Goal: Task Accomplishment & Management: Use online tool/utility

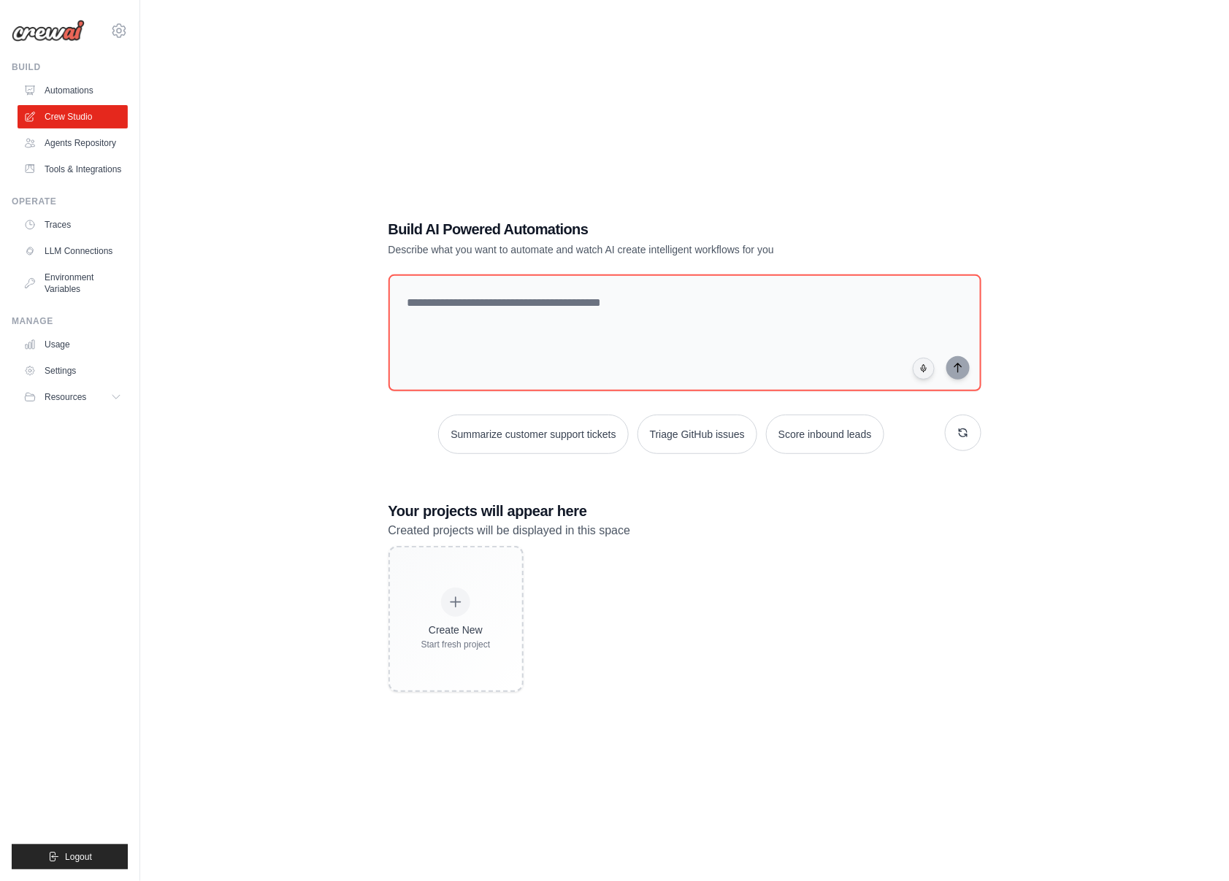
click at [412, 123] on div "Build AI Powered Automations Describe what you want to automate and watch AI cr…" at bounding box center [685, 455] width 1042 height 881
click at [74, 91] on link "Automations" at bounding box center [74, 90] width 110 height 23
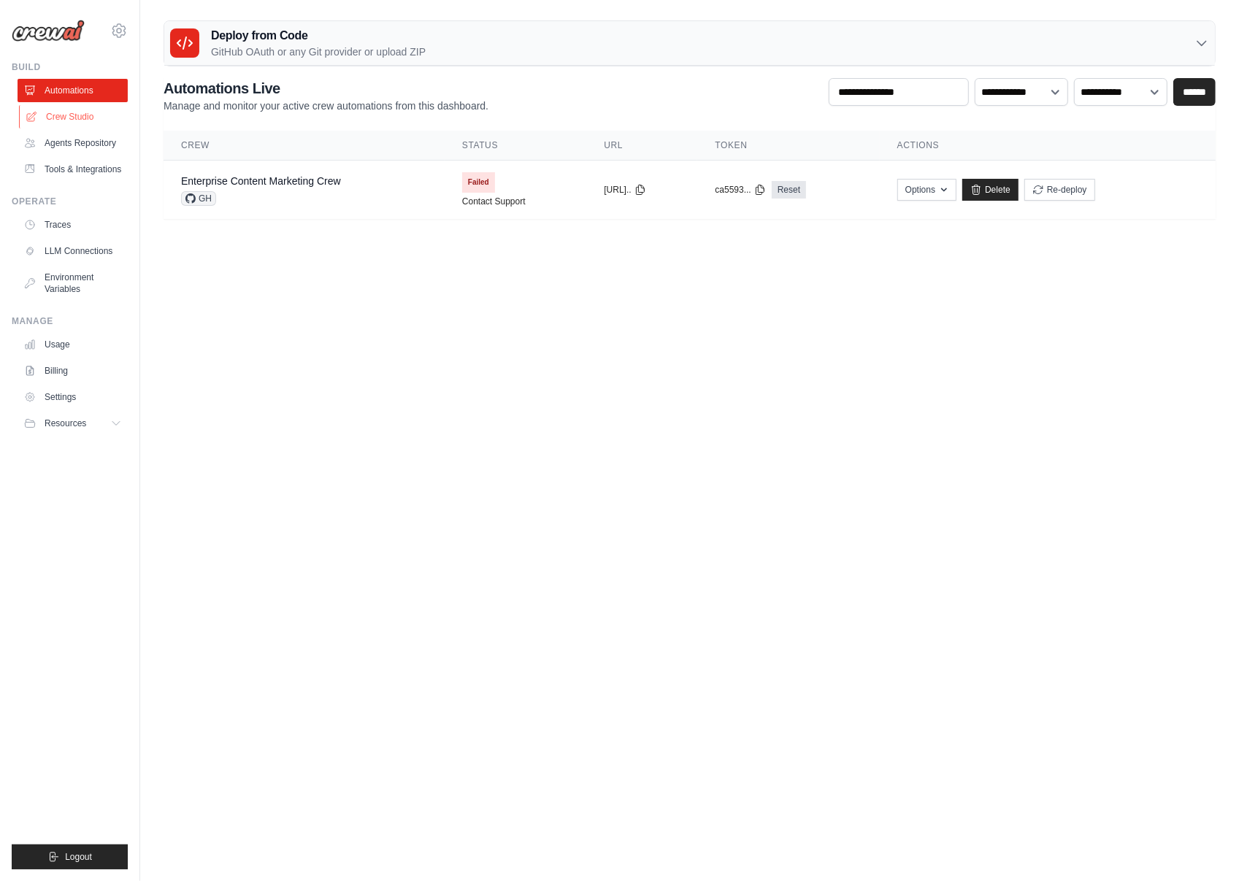
click at [67, 117] on link "Crew Studio" at bounding box center [74, 116] width 110 height 23
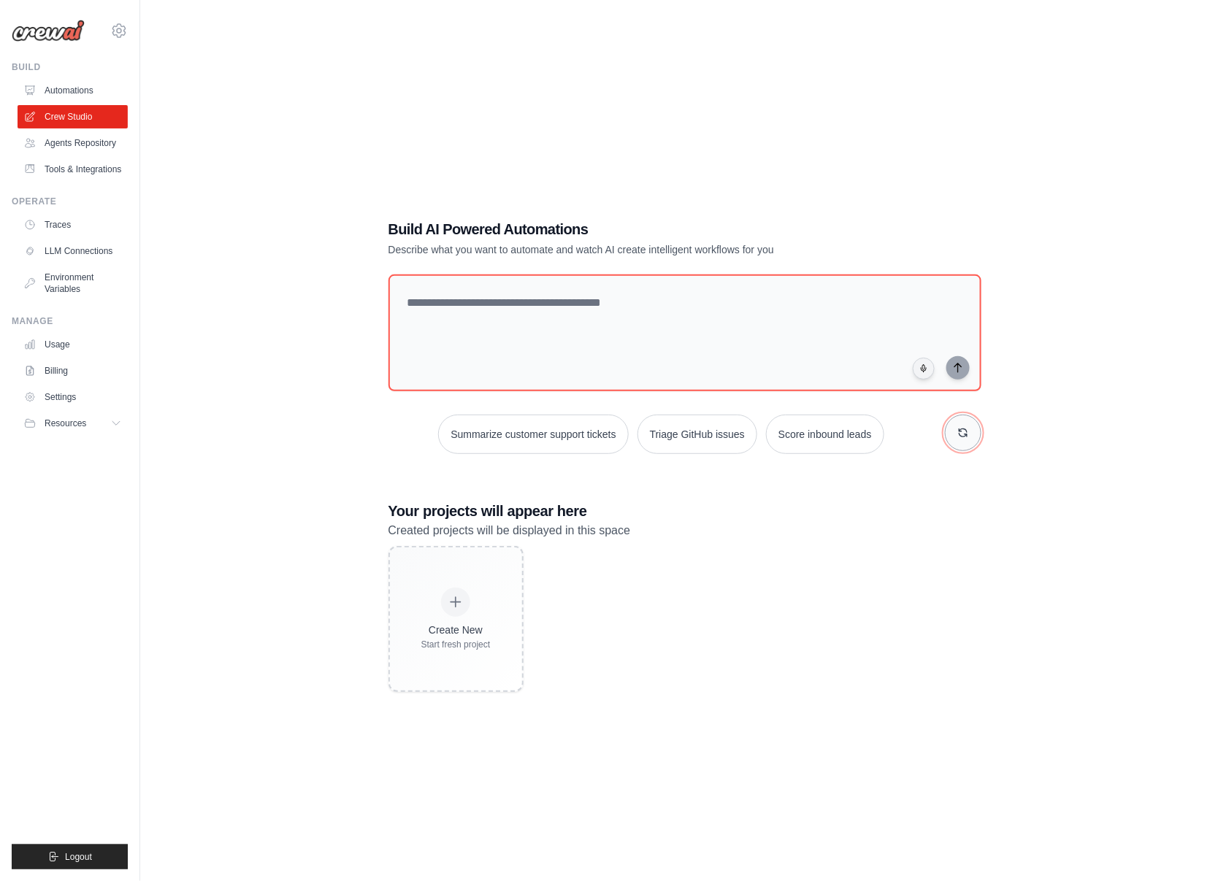
click at [968, 435] on icon "button" at bounding box center [963, 433] width 12 height 12
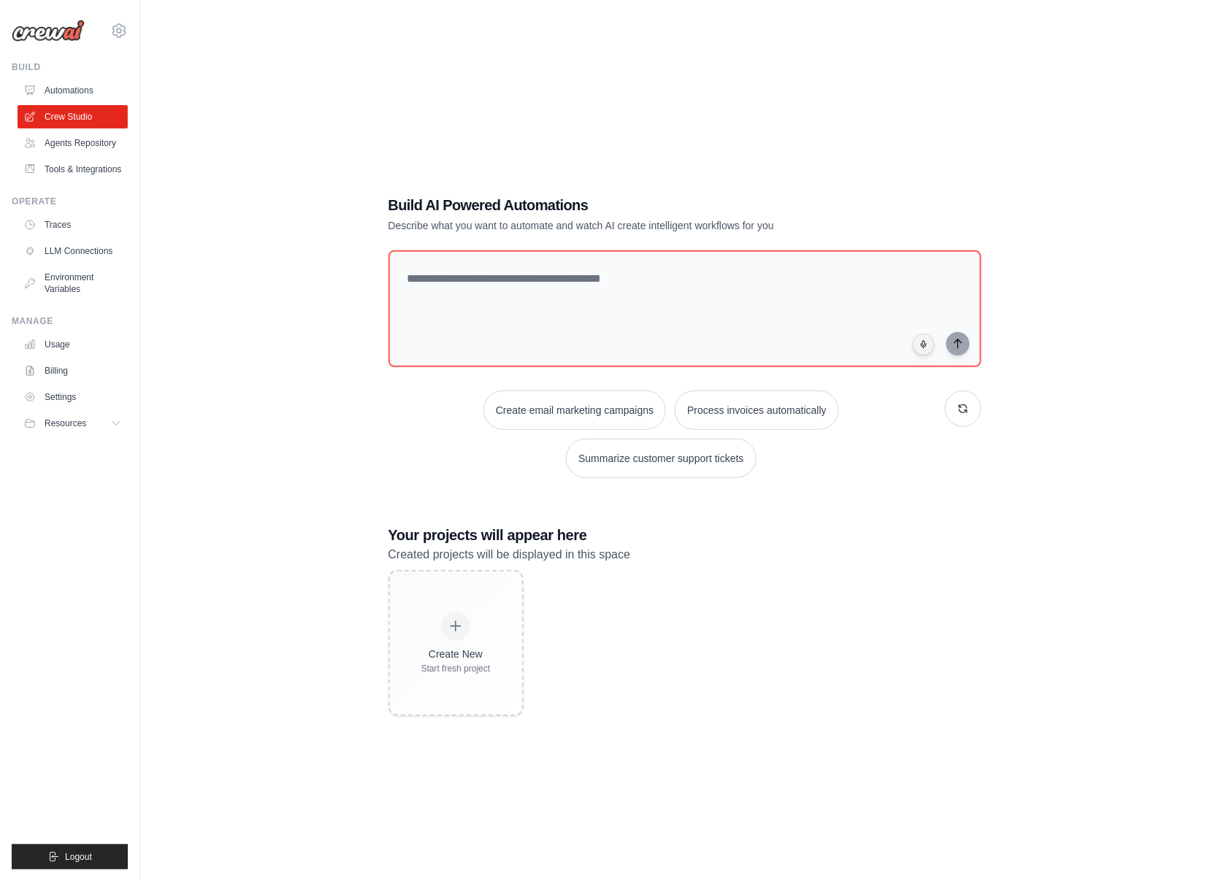
click at [968, 430] on div "Create email marketing campaigns Process invoices automatically Summarize custo…" at bounding box center [684, 435] width 593 height 88
click at [964, 409] on icon "button" at bounding box center [963, 409] width 12 height 12
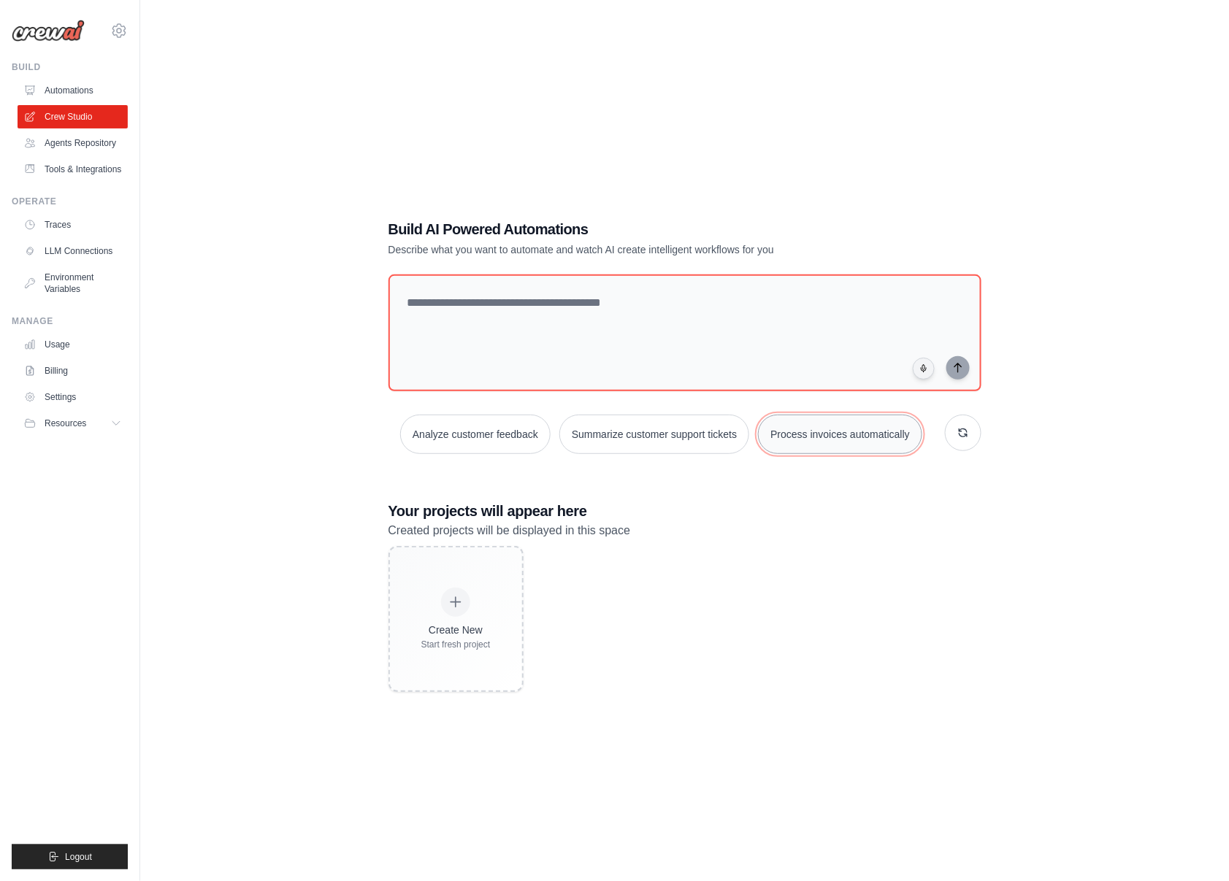
click at [838, 440] on button "Process invoices automatically" at bounding box center [840, 434] width 164 height 39
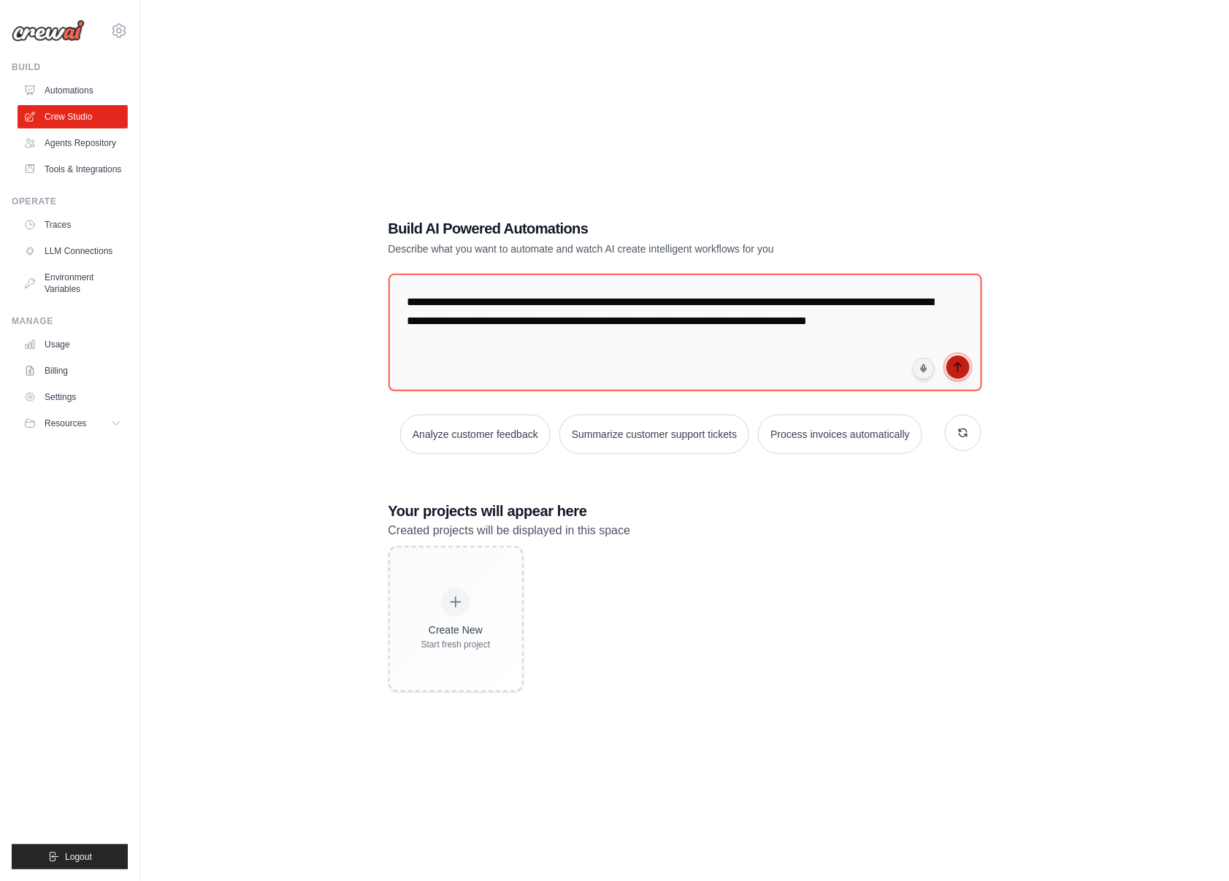
click at [965, 371] on button "submit" at bounding box center [957, 367] width 23 height 23
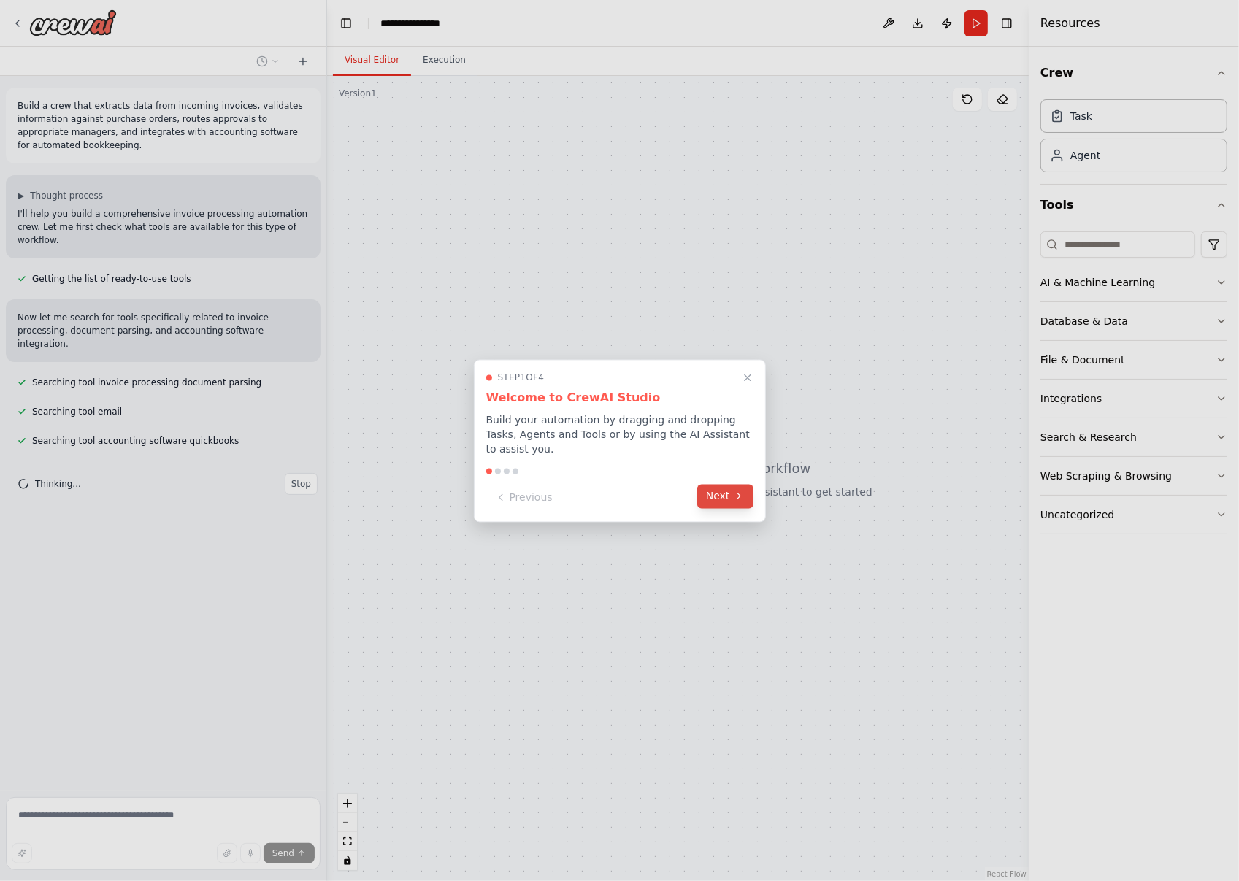
click at [732, 503] on button "Next" at bounding box center [725, 496] width 56 height 24
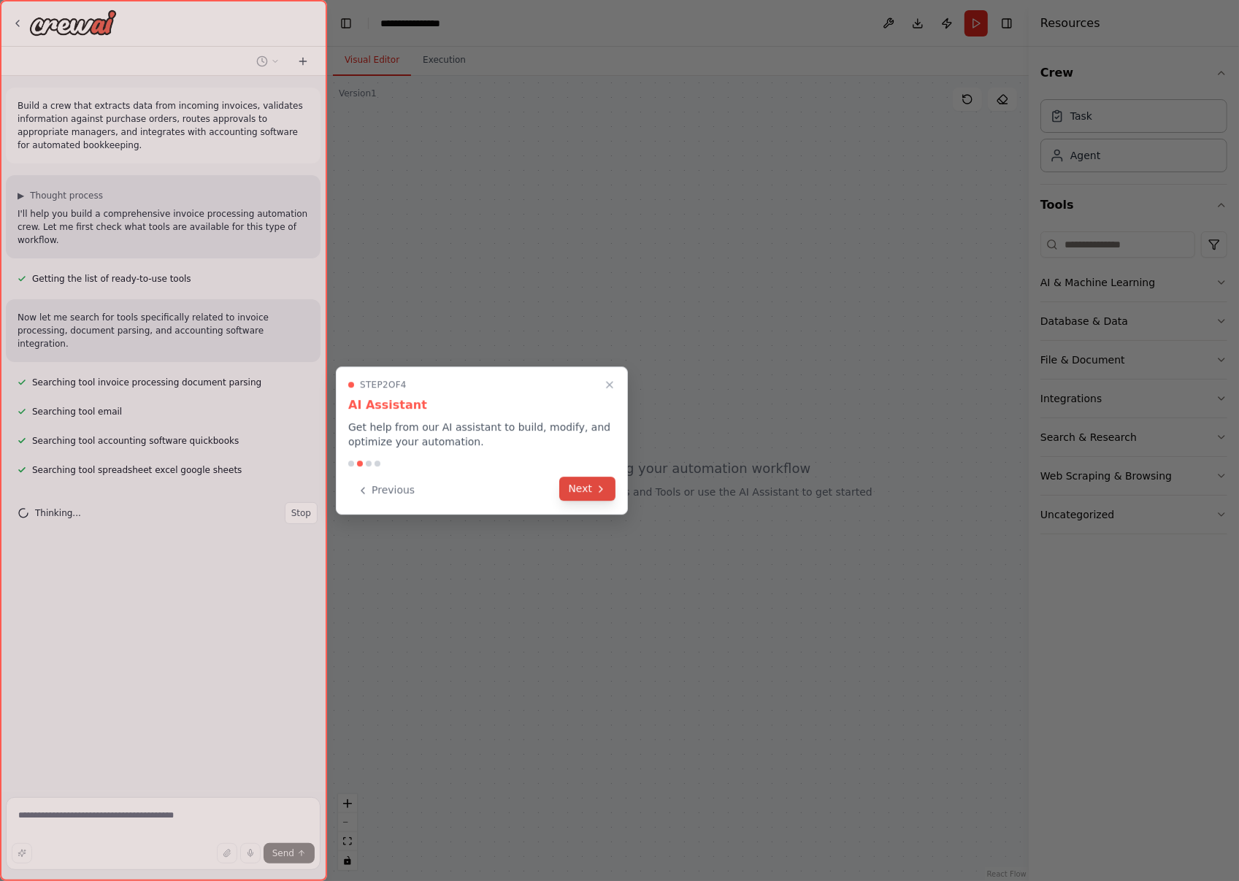
click at [592, 486] on button "Next" at bounding box center [587, 489] width 56 height 24
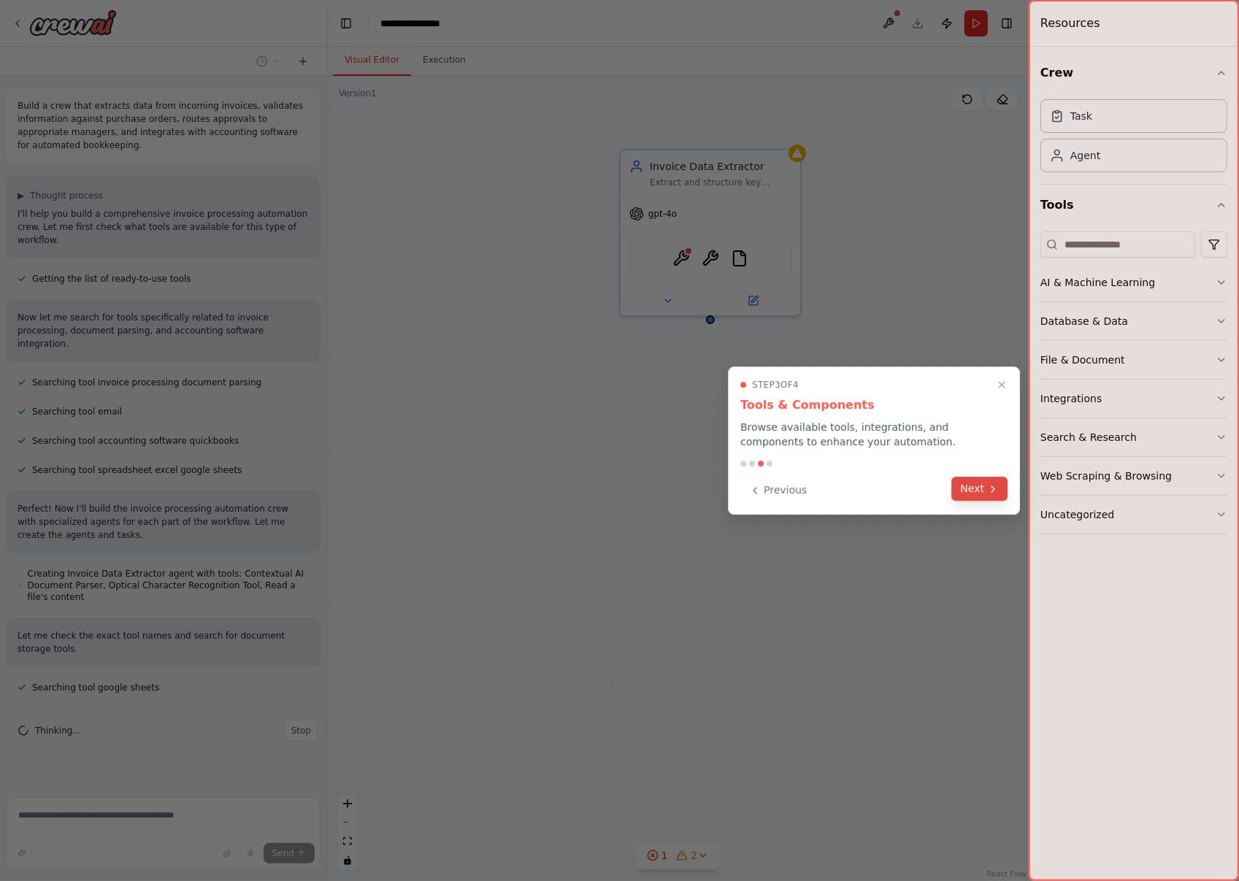
click at [994, 483] on icon at bounding box center [993, 489] width 12 height 12
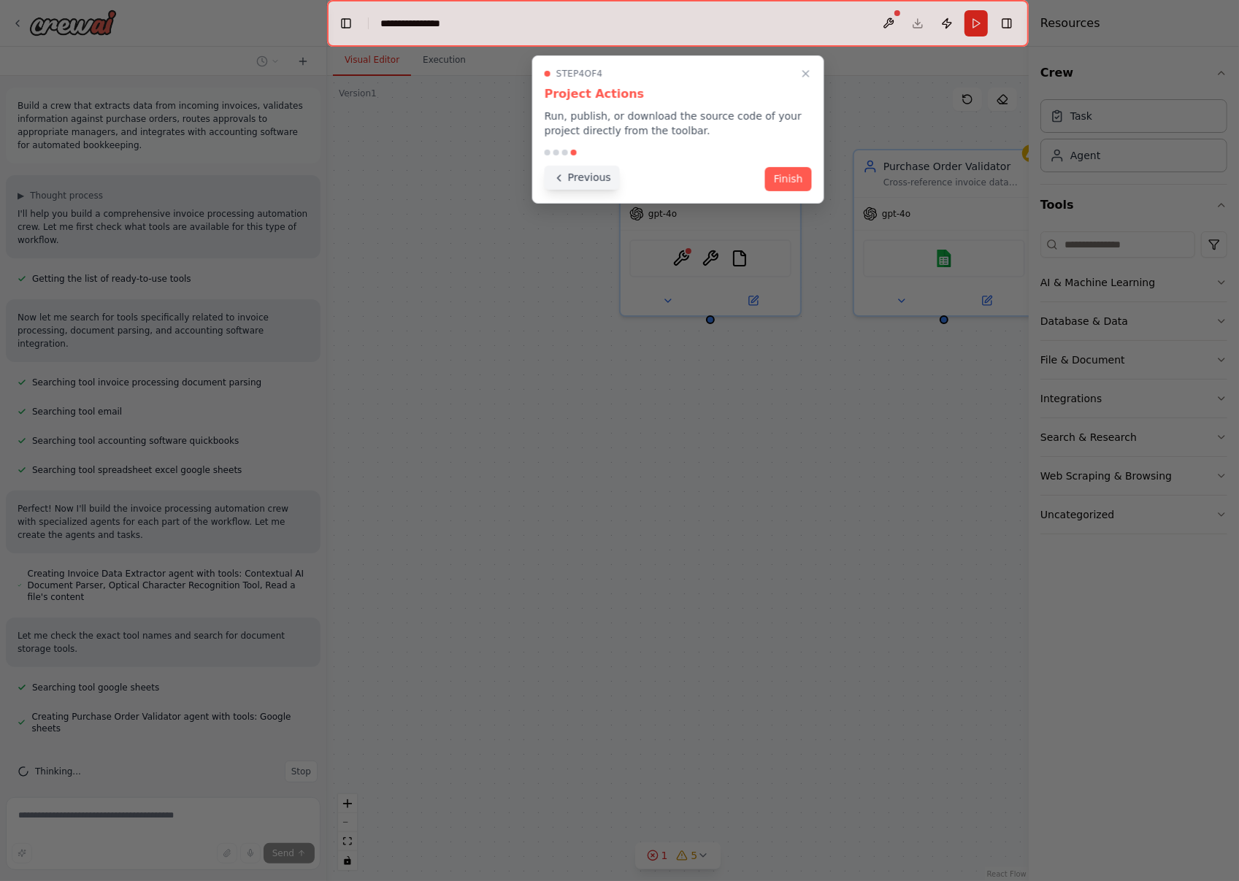
click at [575, 182] on button "Previous" at bounding box center [582, 178] width 75 height 24
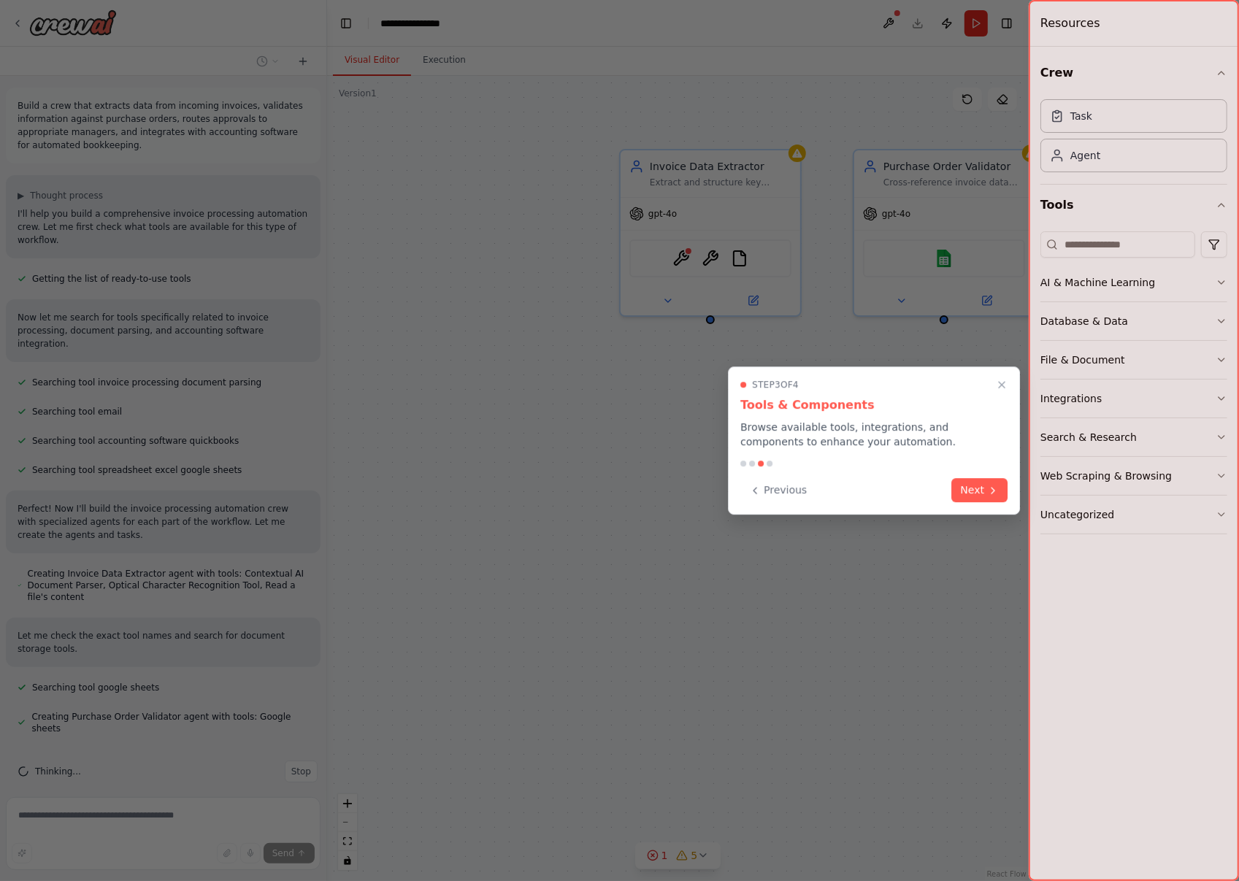
click at [575, 182] on div at bounding box center [619, 440] width 1239 height 881
click at [784, 484] on button "Previous" at bounding box center [777, 489] width 75 height 24
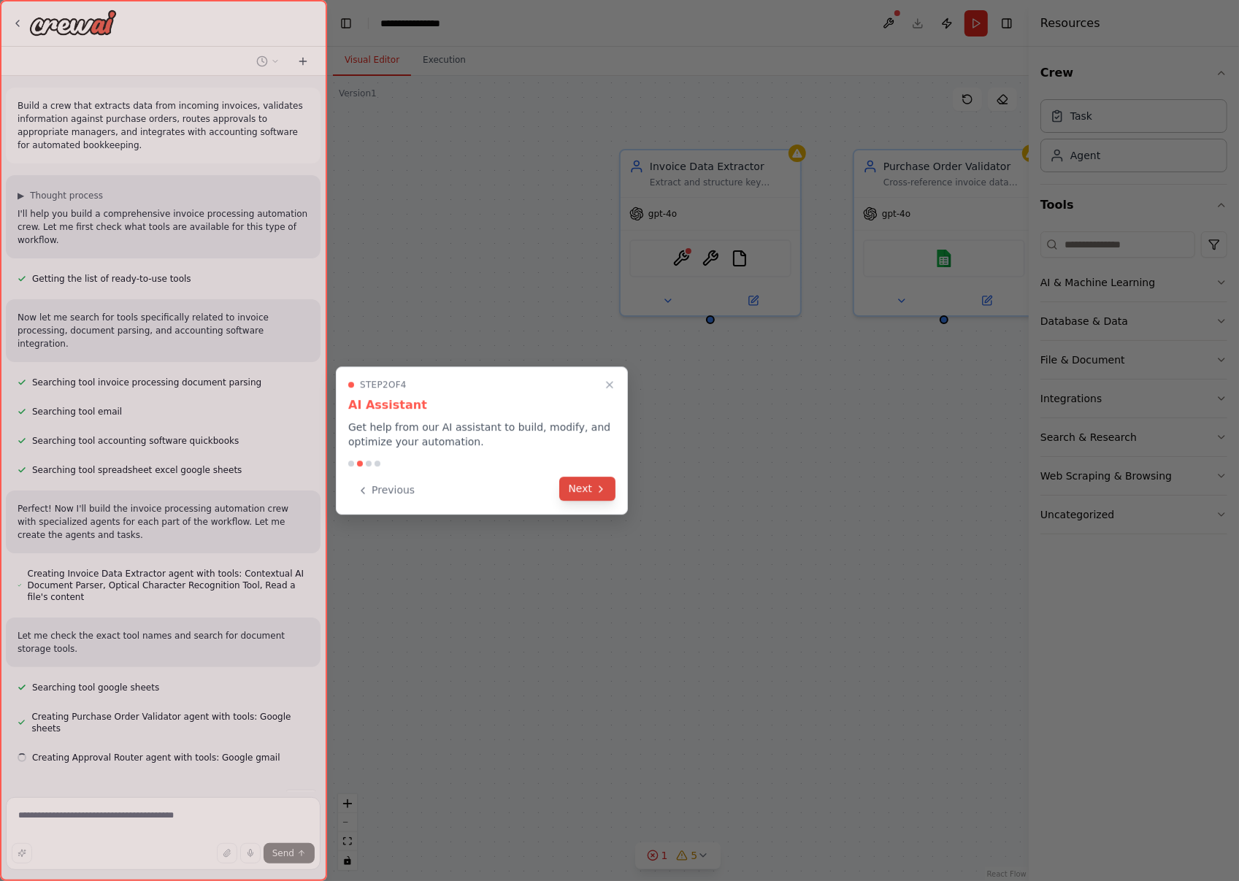
scroll to position [42, 0]
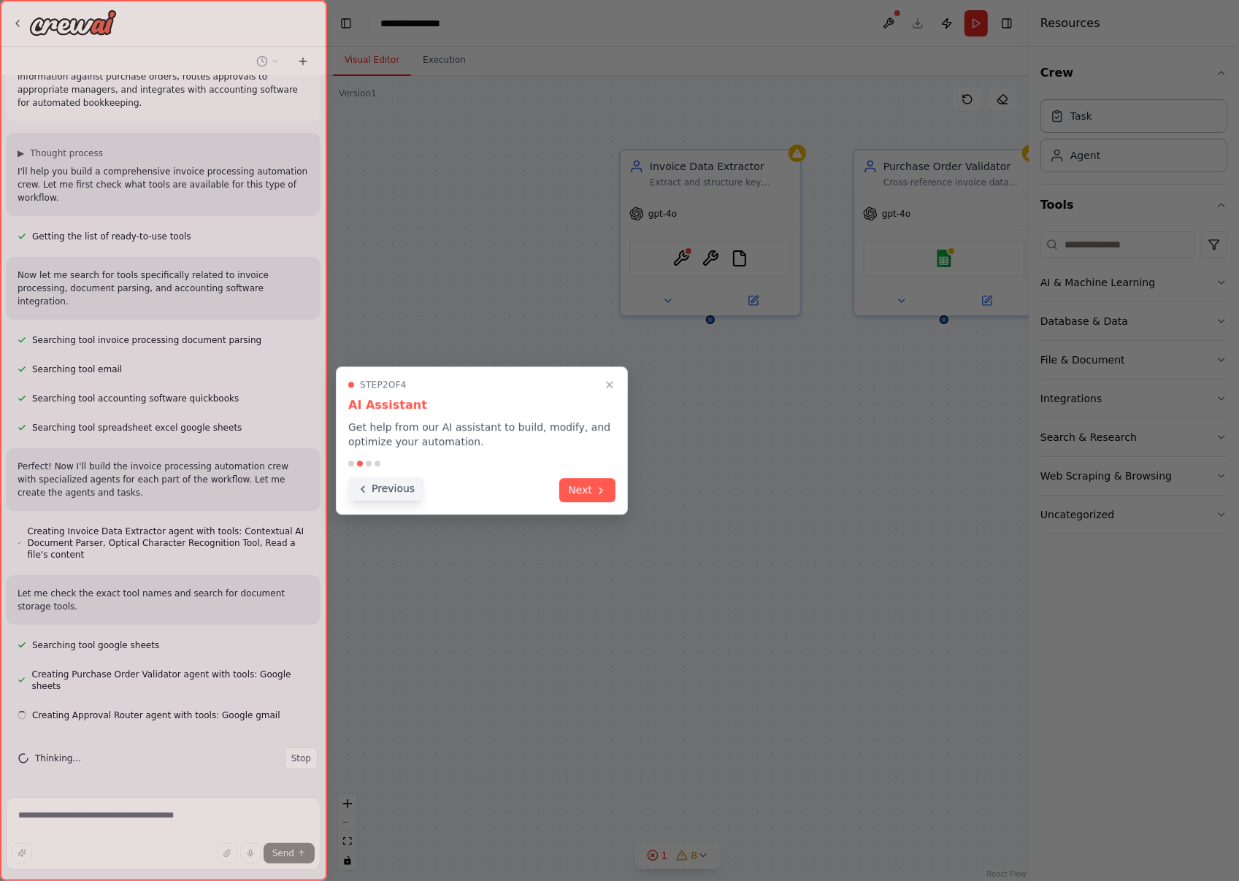
click at [393, 483] on button "Previous" at bounding box center [385, 489] width 75 height 24
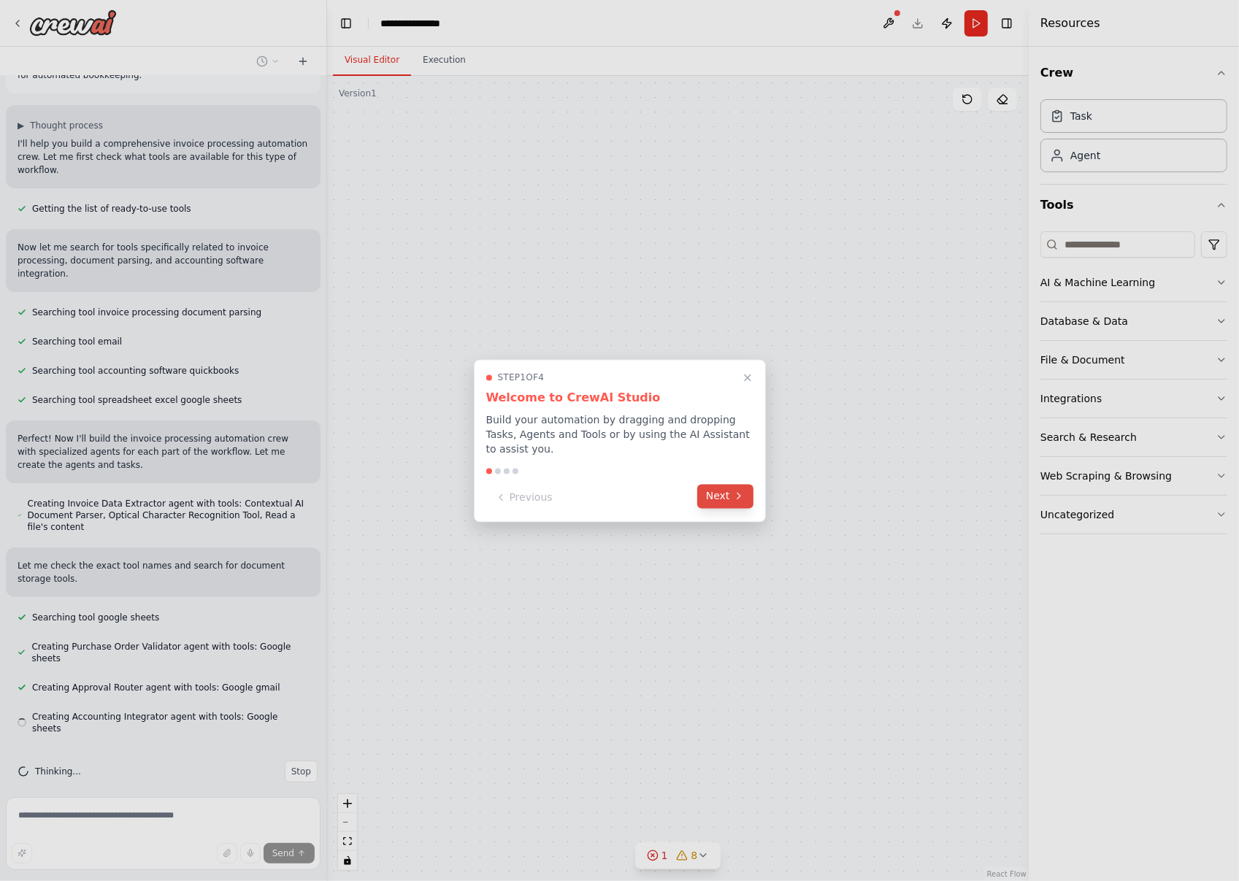
scroll to position [72, 0]
click at [722, 500] on button "Next" at bounding box center [725, 496] width 56 height 24
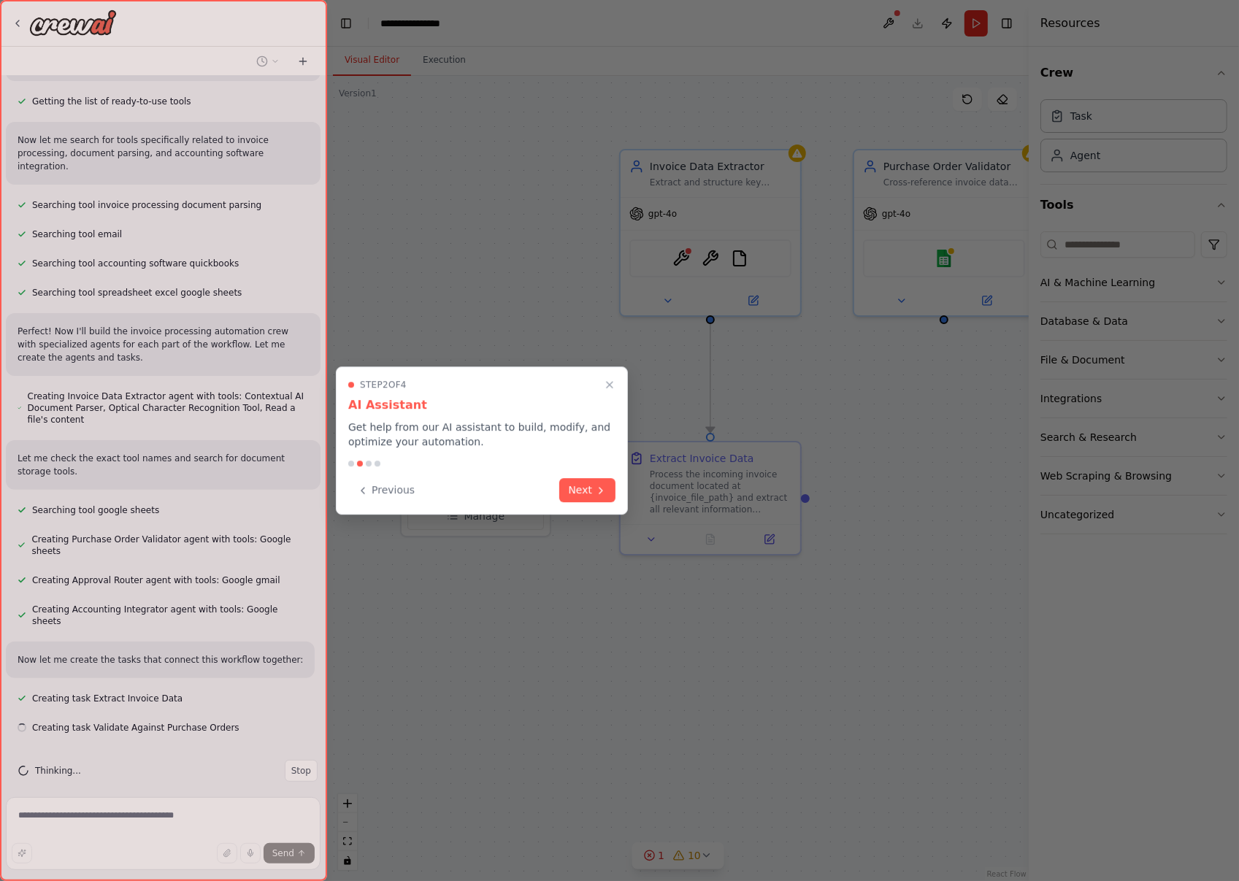
scroll to position [178, 0]
click at [588, 491] on button "Next" at bounding box center [587, 489] width 56 height 24
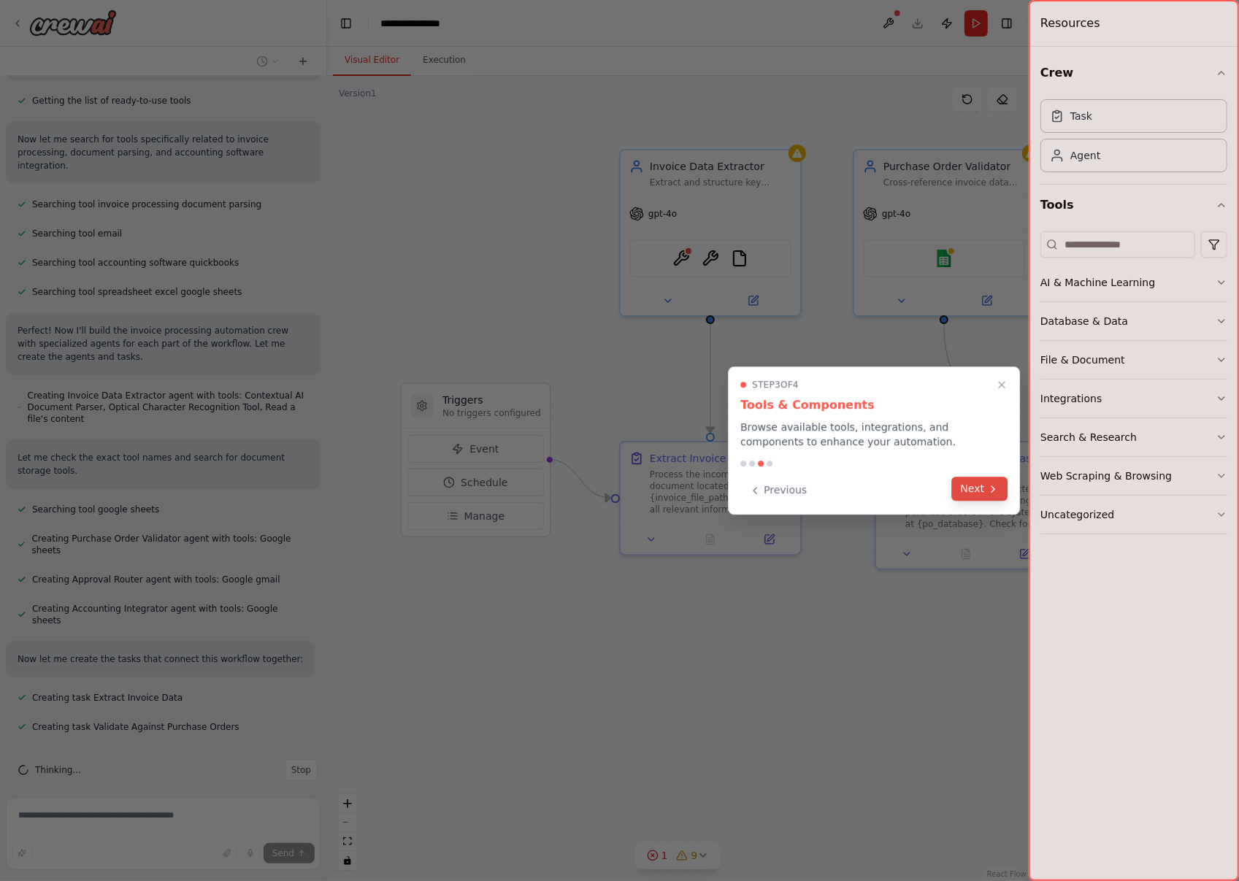
click at [990, 491] on icon at bounding box center [993, 489] width 12 height 12
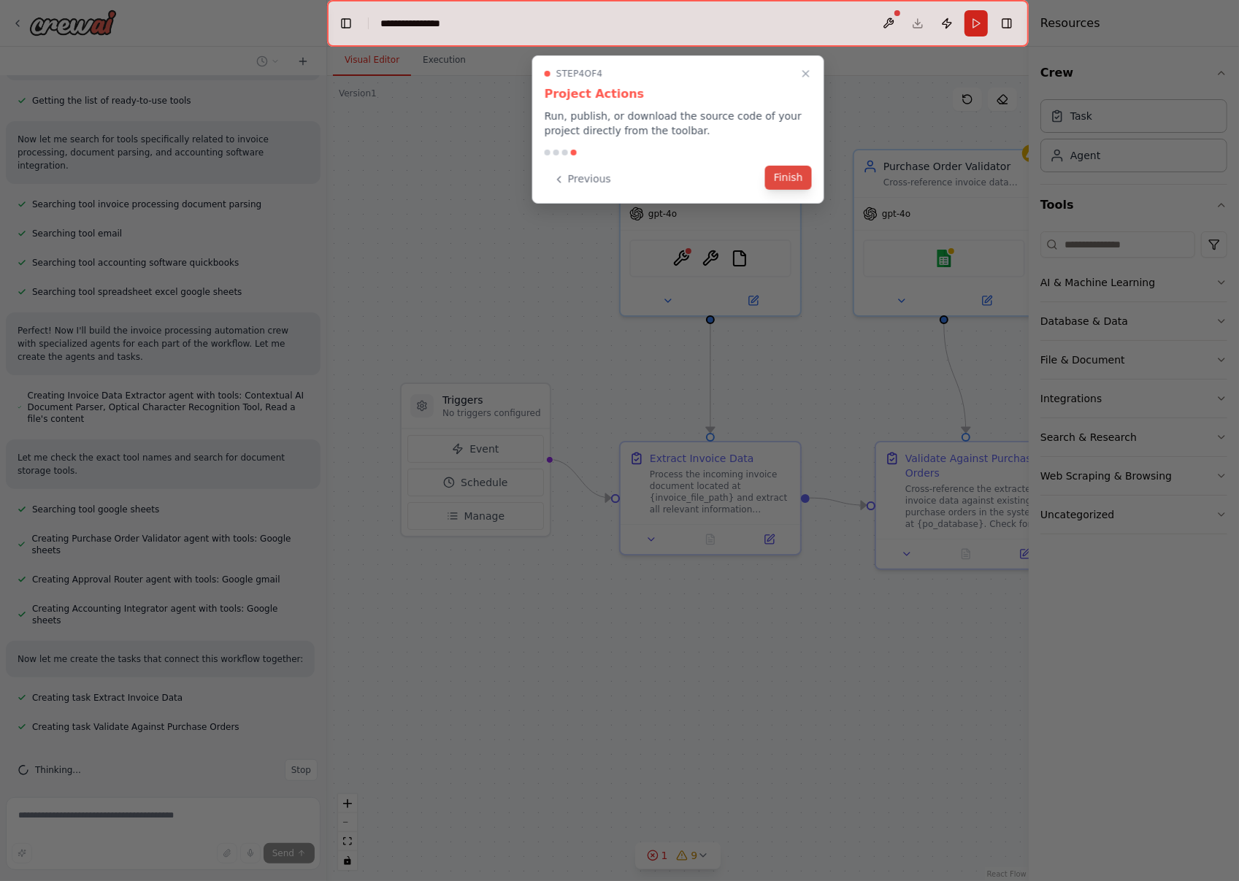
click at [798, 178] on button "Finish" at bounding box center [788, 178] width 47 height 24
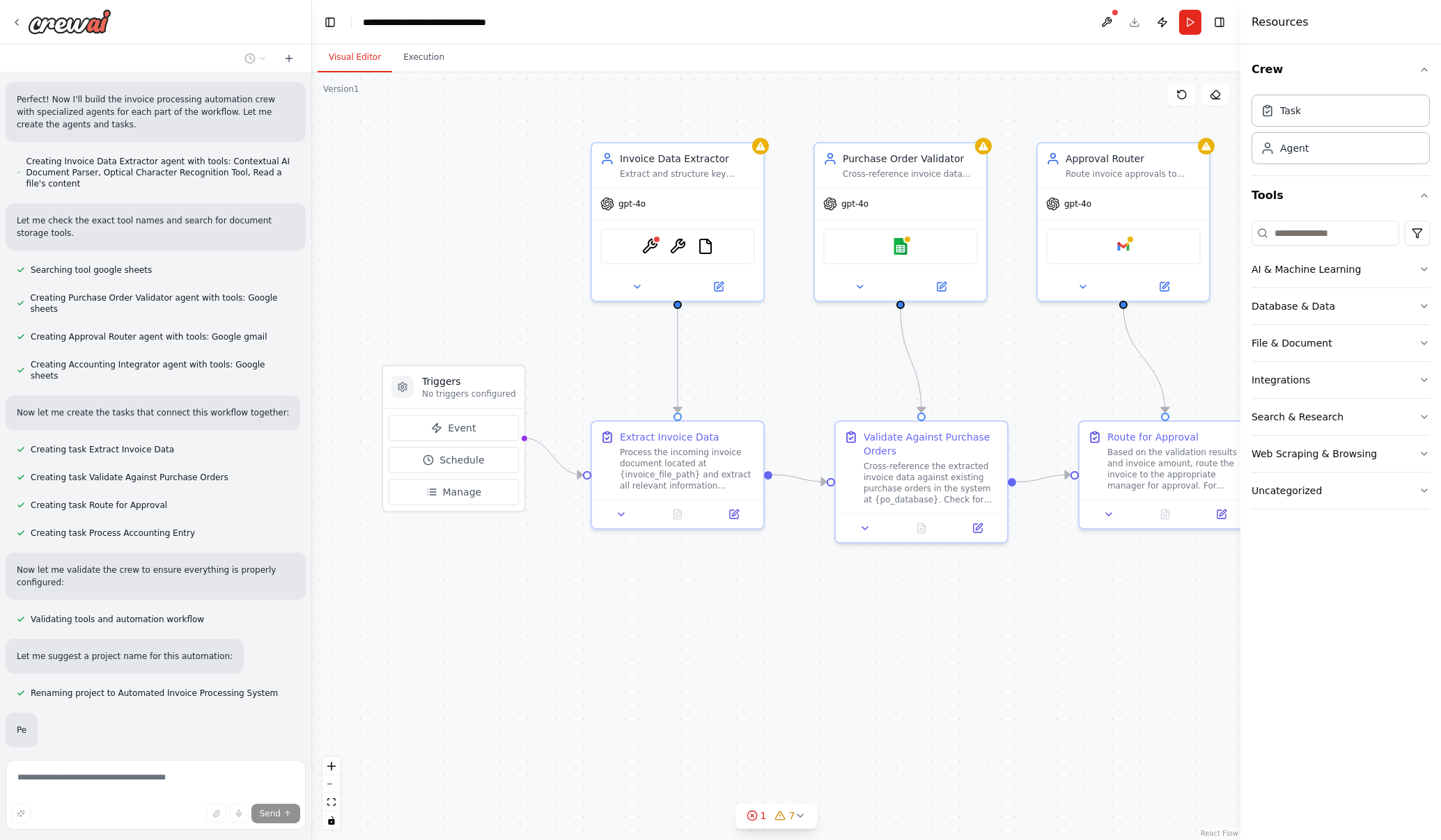
scroll to position [432, 0]
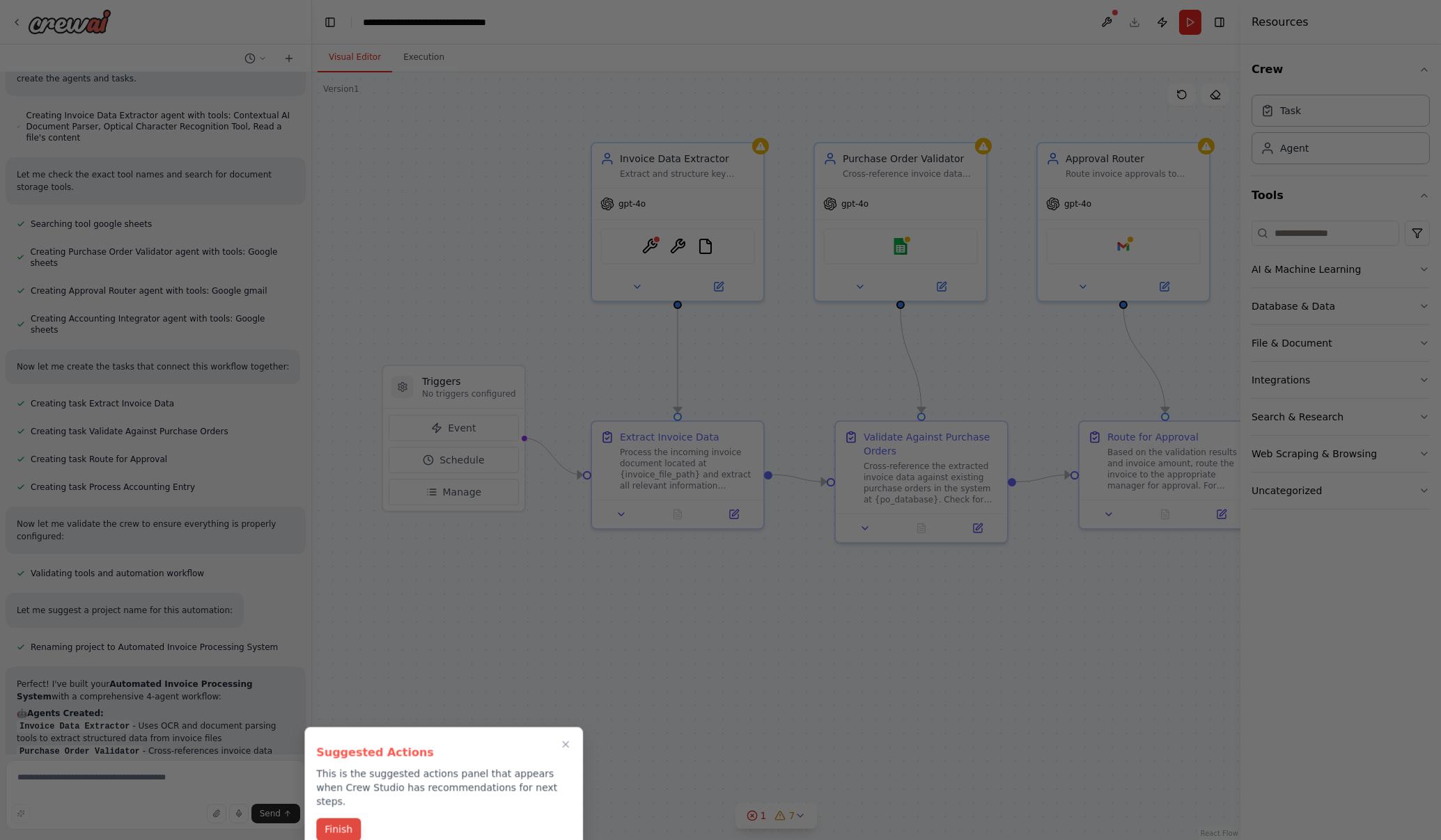
click at [338, 820] on button "Finish" at bounding box center [338, 830] width 45 height 23
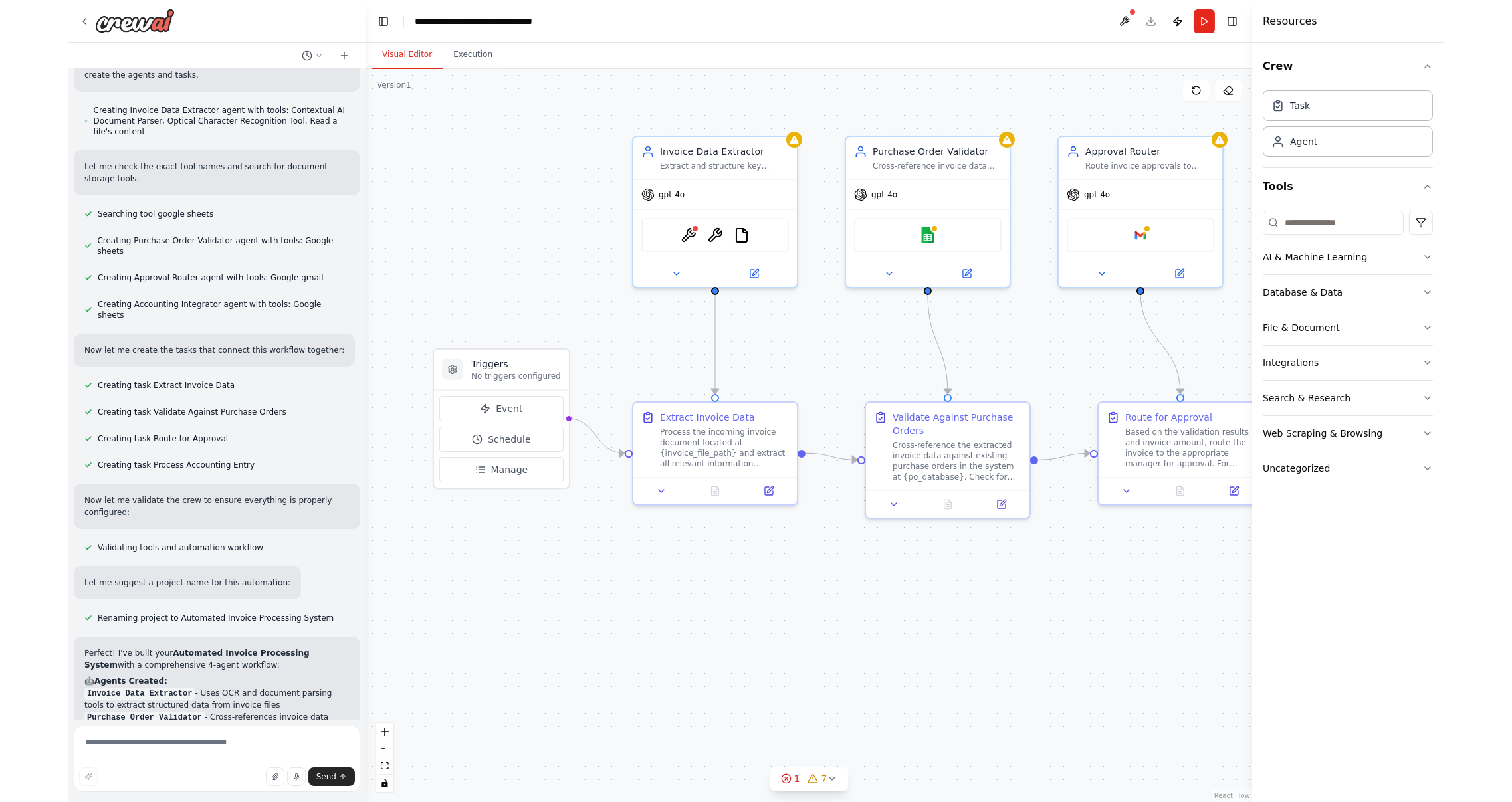
scroll to position [415, 0]
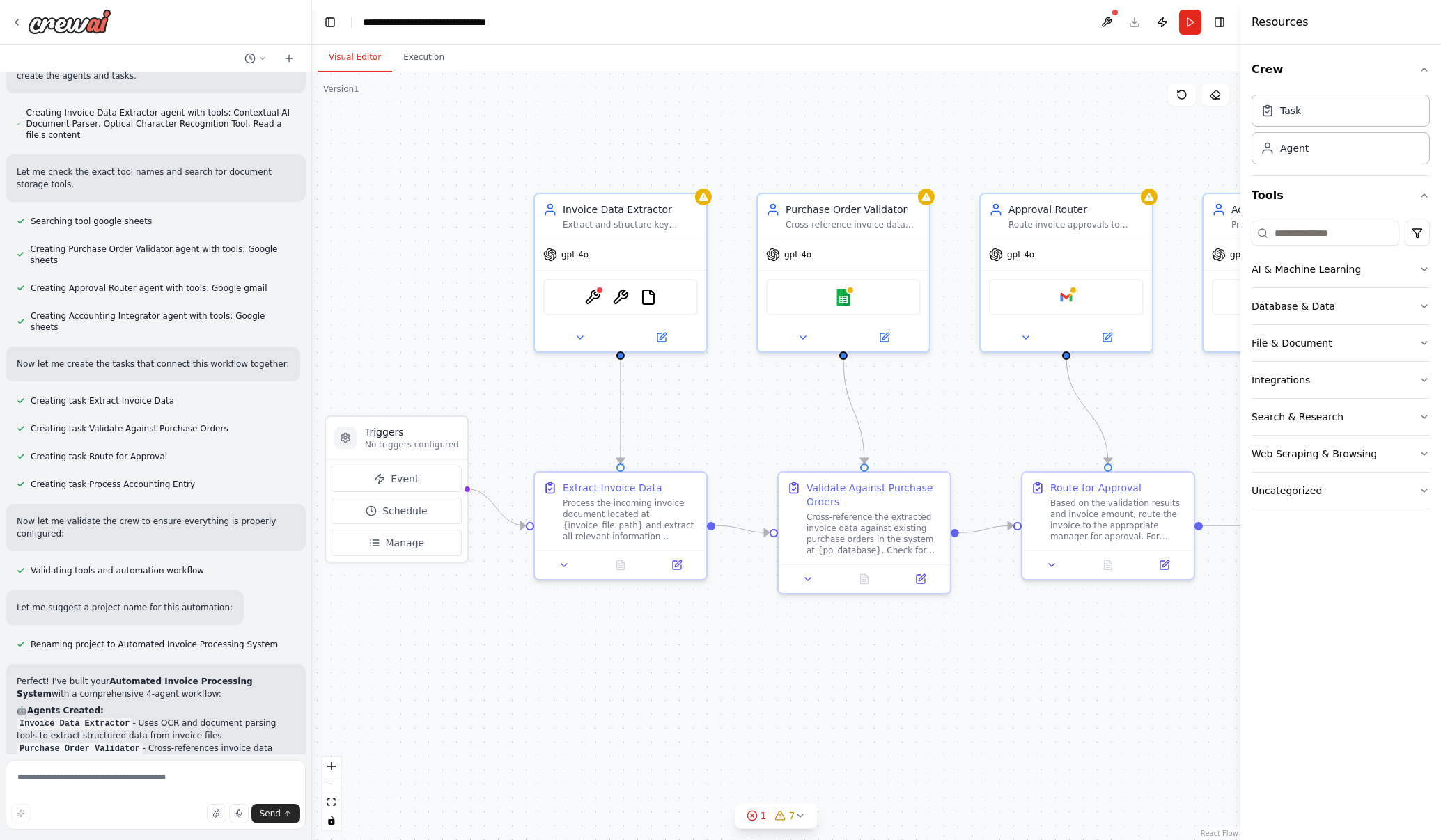
drag, startPoint x: 798, startPoint y: 672, endPoint x: 742, endPoint y: 723, distance: 75.7
click at [742, 723] on div ".deletable-edge-delete-btn { width: 20px; height: 20px; border: 0px solid #ffff…" at bounding box center [775, 456] width 928 height 768
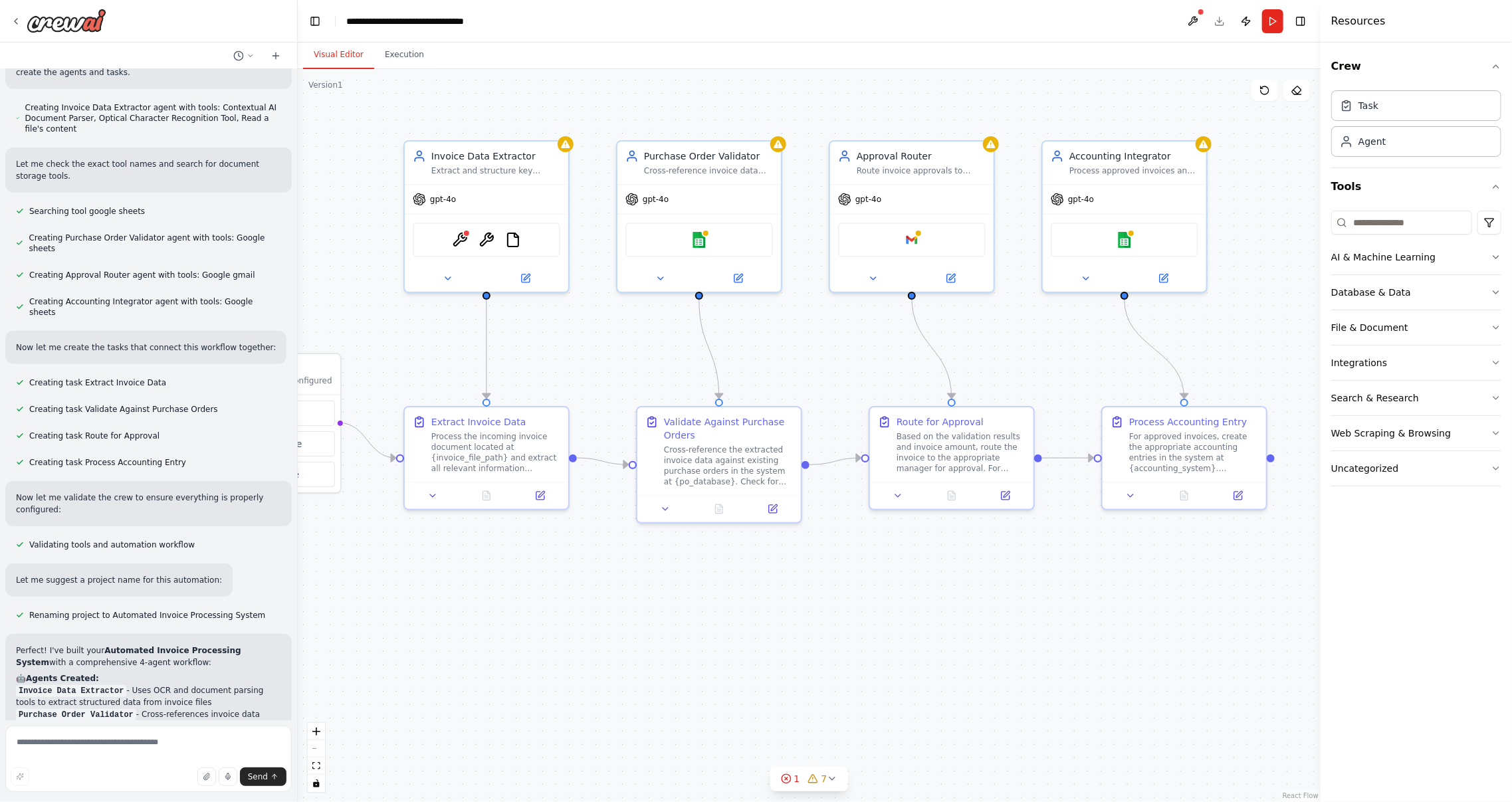
drag, startPoint x: 1071, startPoint y: 691, endPoint x: 965, endPoint y: 647, distance: 114.8
click at [965, 647] on div ".deletable-edge-delete-btn { width: 20px; height: 20px; border: 0px solid #ffff…" at bounding box center [809, 435] width 1023 height 733
click at [536, 180] on div "Invoice Data Extractor Extract and structure key information from invoice docum…" at bounding box center [487, 160] width 164 height 43
click at [518, 184] on div "gpt-4o" at bounding box center [487, 197] width 164 height 29
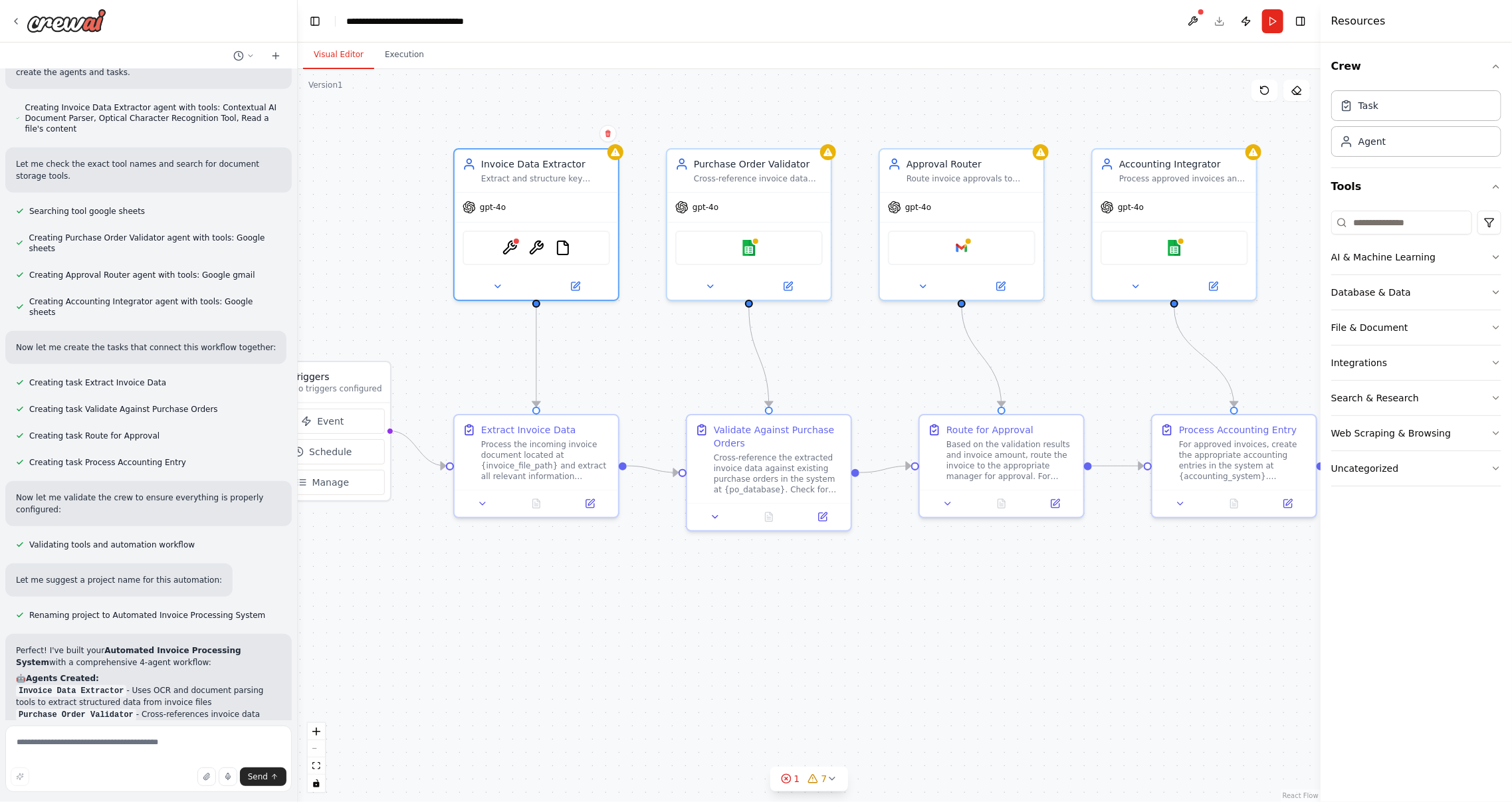
drag, startPoint x: 353, startPoint y: 125, endPoint x: 403, endPoint y: 132, distance: 50.5
click at [403, 132] on div ".deletable-edge-delete-btn { width: 20px; height: 20px; border: 0px solid #ffff…" at bounding box center [809, 435] width 1023 height 733
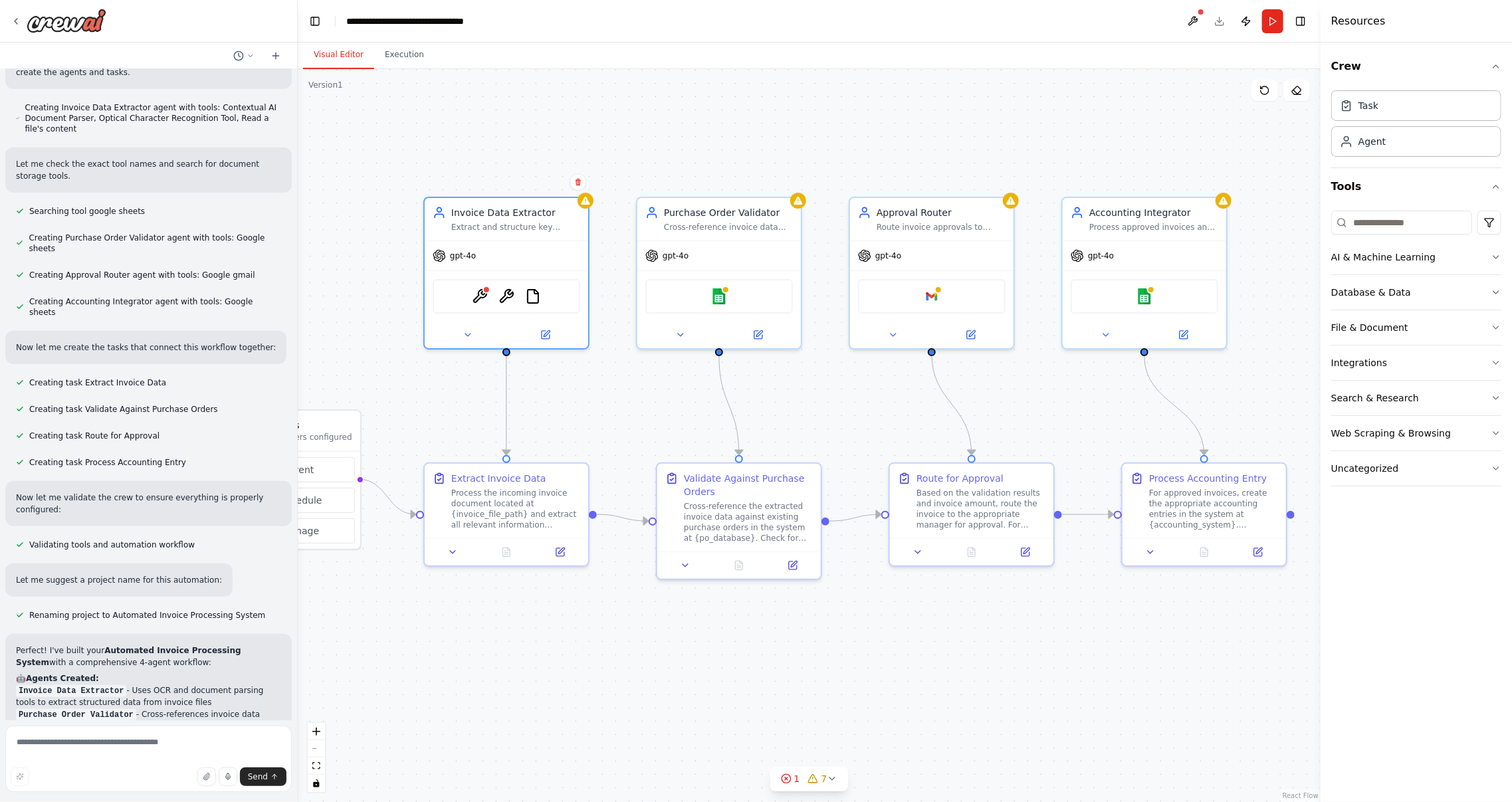
drag, startPoint x: 828, startPoint y: 105, endPoint x: 799, endPoint y: 154, distance: 56.9
click at [799, 154] on div ".deletable-edge-delete-btn { width: 20px; height: 20px; border: 0px solid #ffff…" at bounding box center [809, 435] width 1023 height 733
